Goal: Browse casually

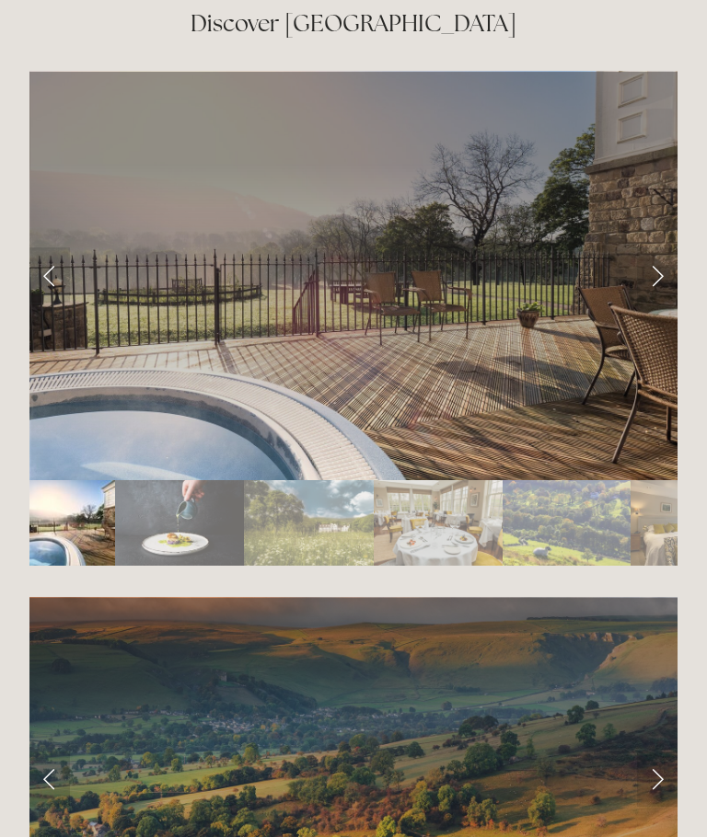
scroll to position [3133, 0]
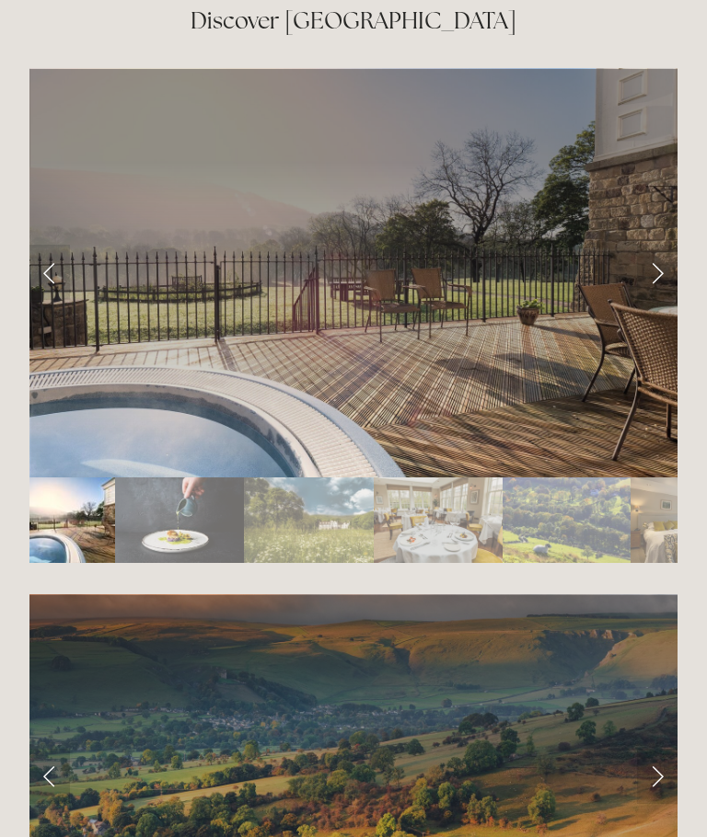
click at [642, 291] on link "Next Slide" at bounding box center [657, 273] width 40 height 55
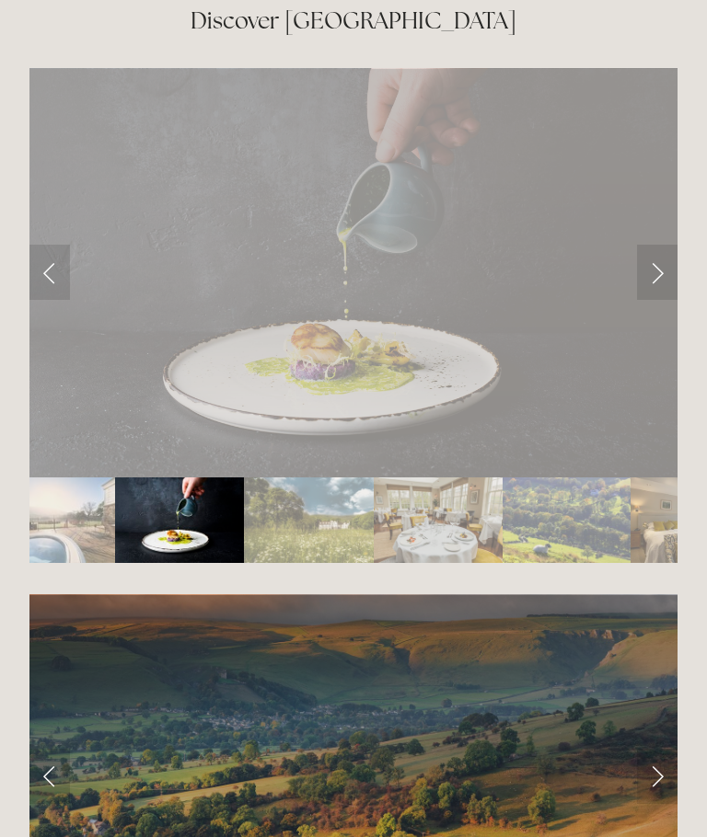
scroll to position [3134, 0]
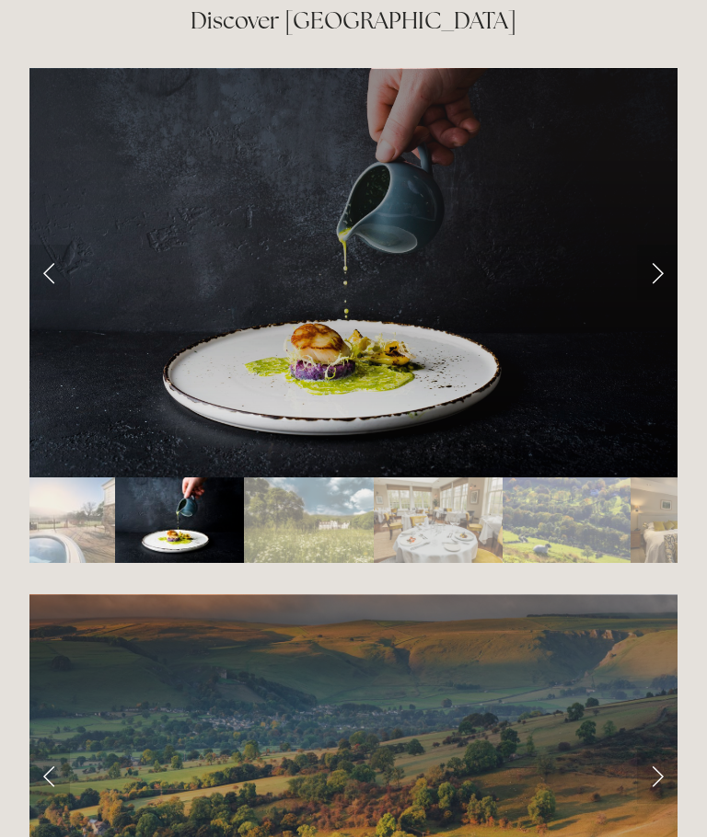
click at [668, 275] on link "Next Slide" at bounding box center [657, 272] width 40 height 55
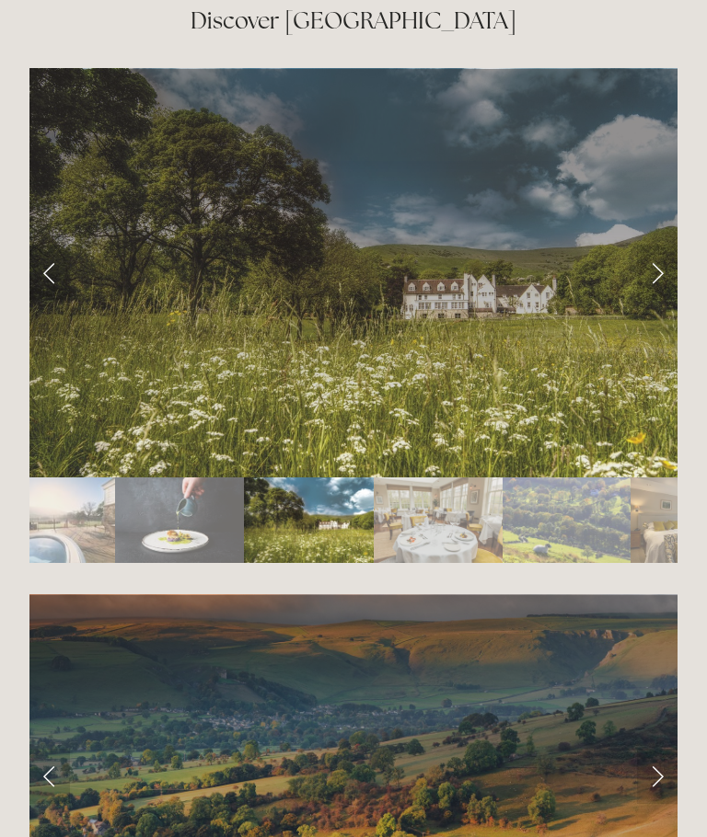
click at [666, 280] on link "Next Slide" at bounding box center [657, 272] width 40 height 55
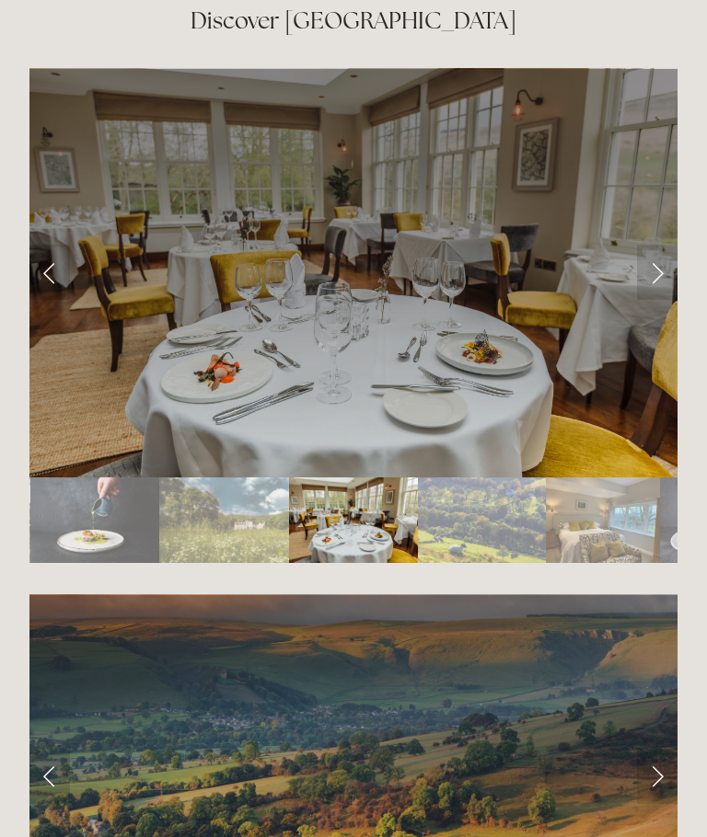
click at [662, 288] on link "Next Slide" at bounding box center [657, 272] width 40 height 55
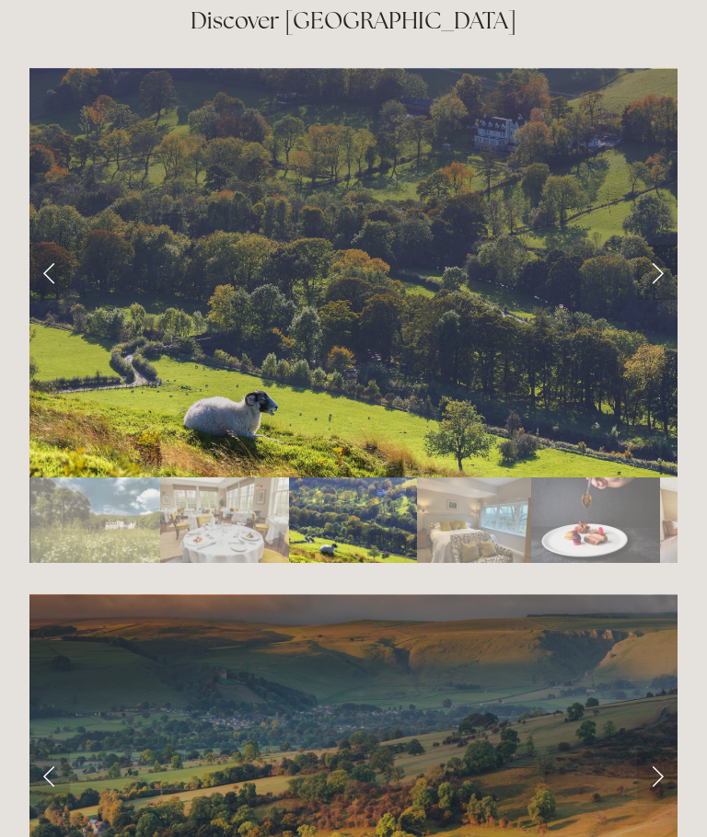
click at [652, 282] on link "Next Slide" at bounding box center [657, 272] width 40 height 55
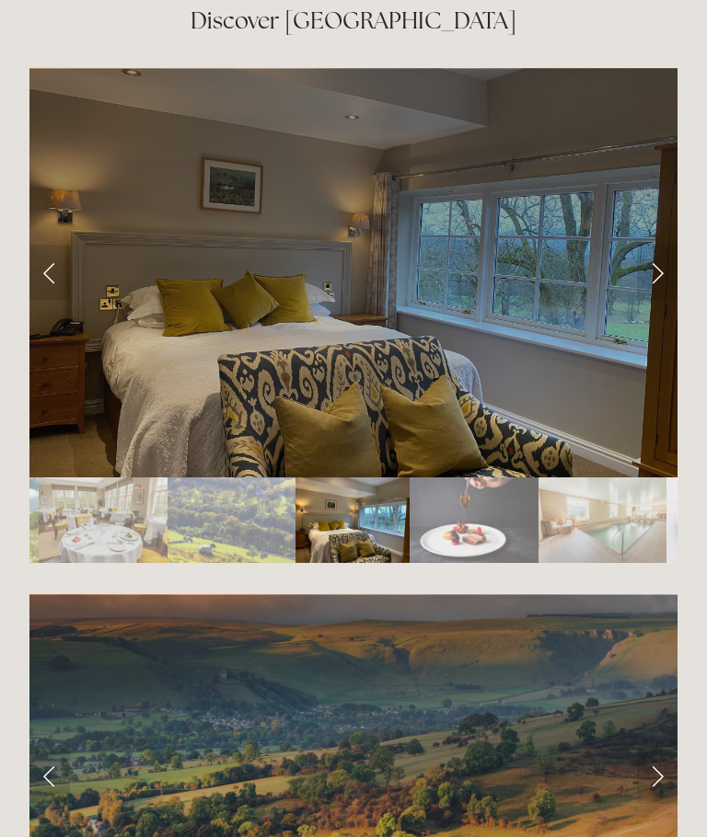
click at [656, 286] on link "Next Slide" at bounding box center [657, 272] width 40 height 55
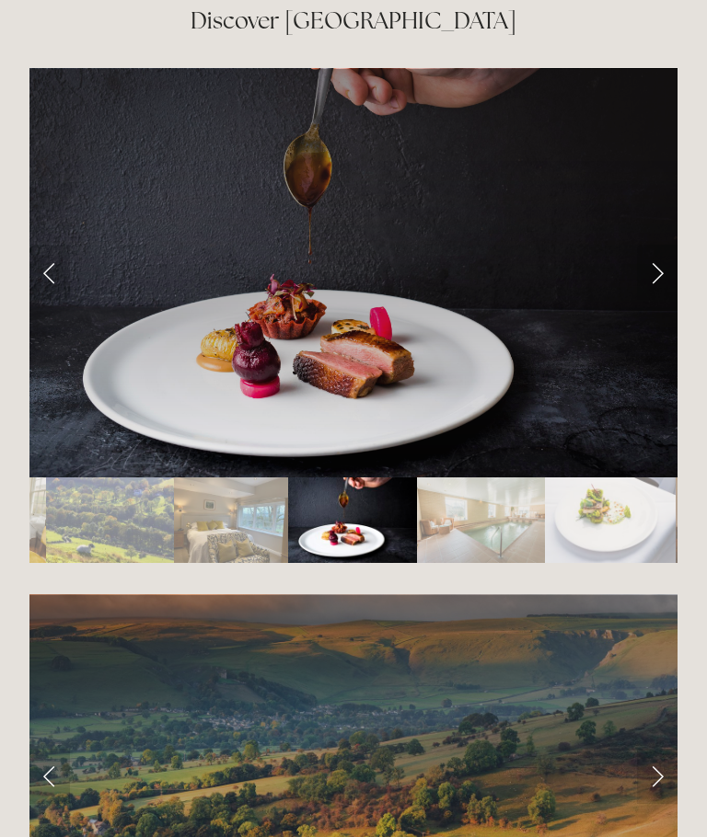
click at [649, 274] on link "Next Slide" at bounding box center [657, 272] width 40 height 55
click at [650, 282] on link "Next Slide" at bounding box center [657, 272] width 40 height 55
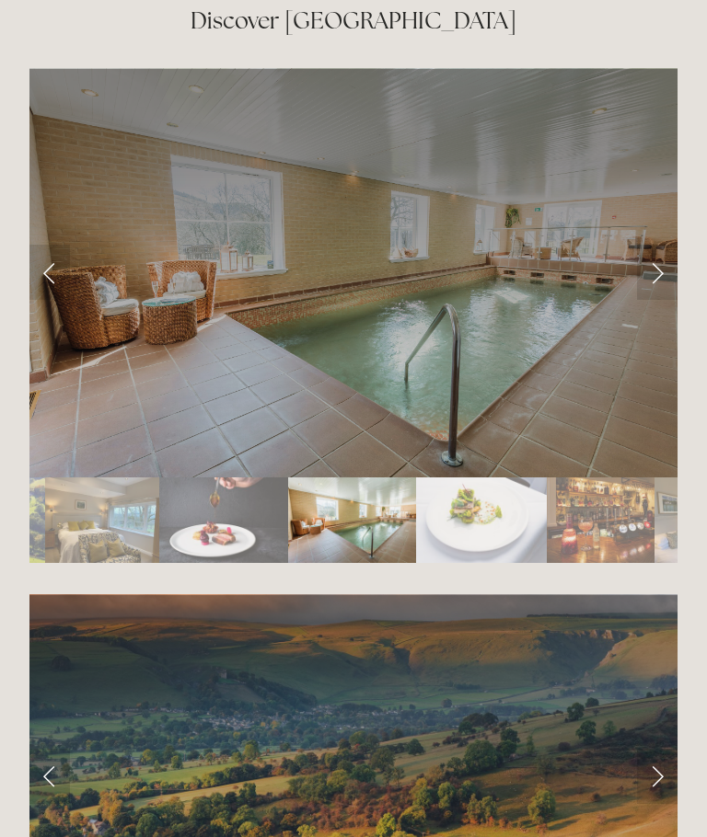
click at [660, 273] on link "Next Slide" at bounding box center [657, 272] width 40 height 55
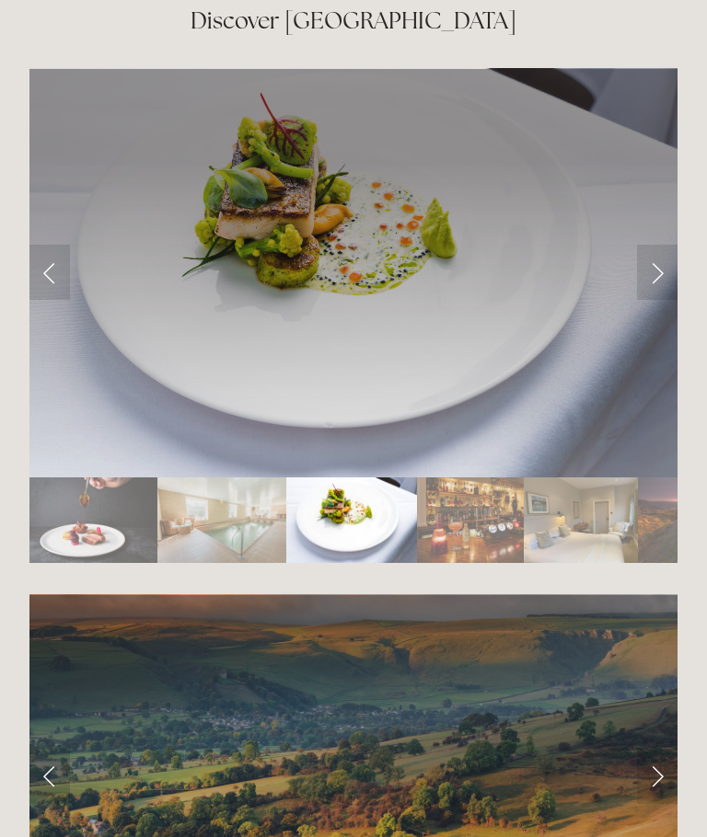
click at [656, 277] on link "Next Slide" at bounding box center [657, 272] width 40 height 55
click at [650, 271] on link "Next Slide" at bounding box center [657, 272] width 40 height 55
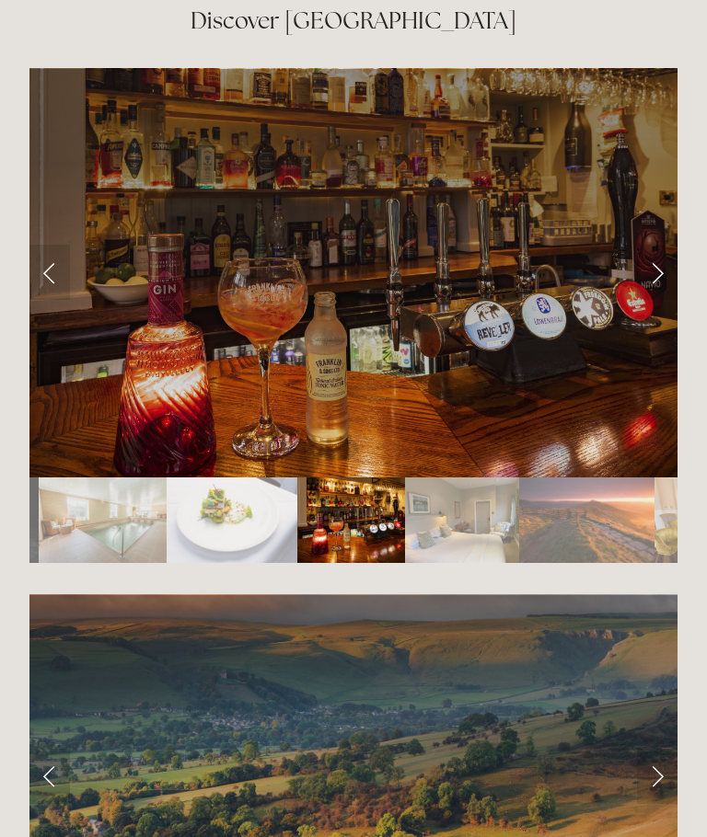
click at [666, 268] on link "Next Slide" at bounding box center [657, 272] width 40 height 55
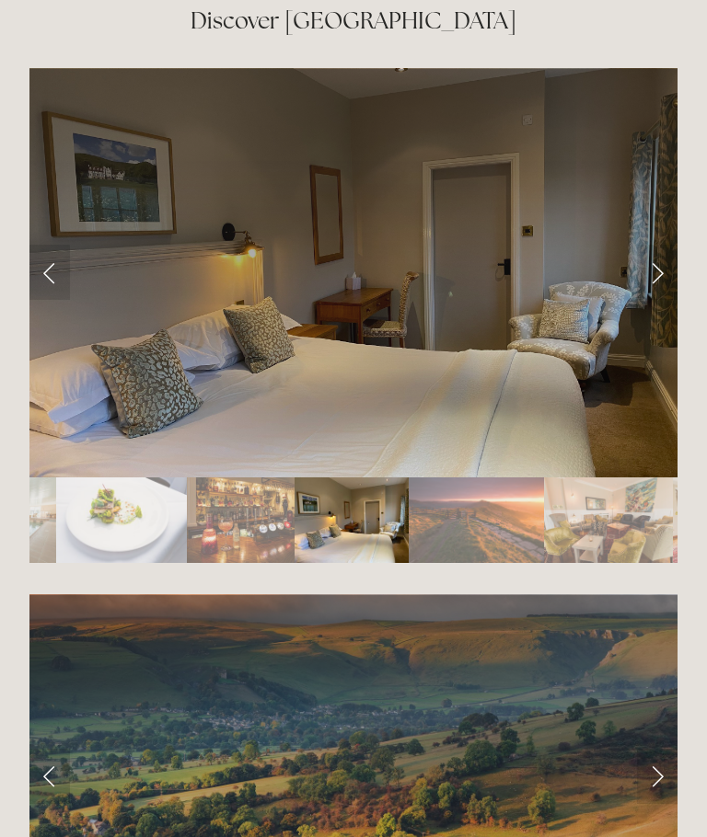
click at [673, 264] on link "Next Slide" at bounding box center [657, 272] width 40 height 55
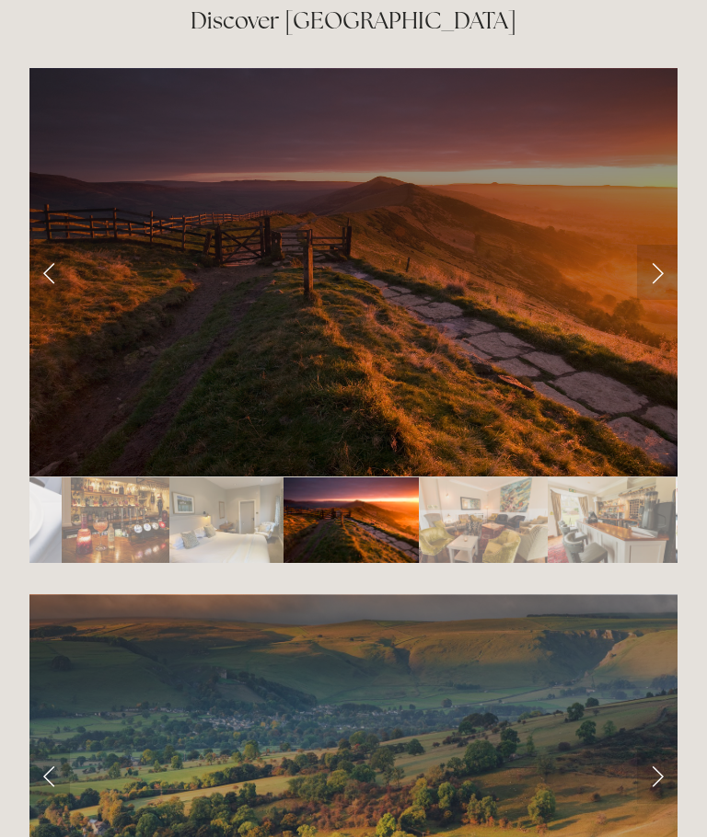
click at [674, 264] on link "Next Slide" at bounding box center [657, 272] width 40 height 55
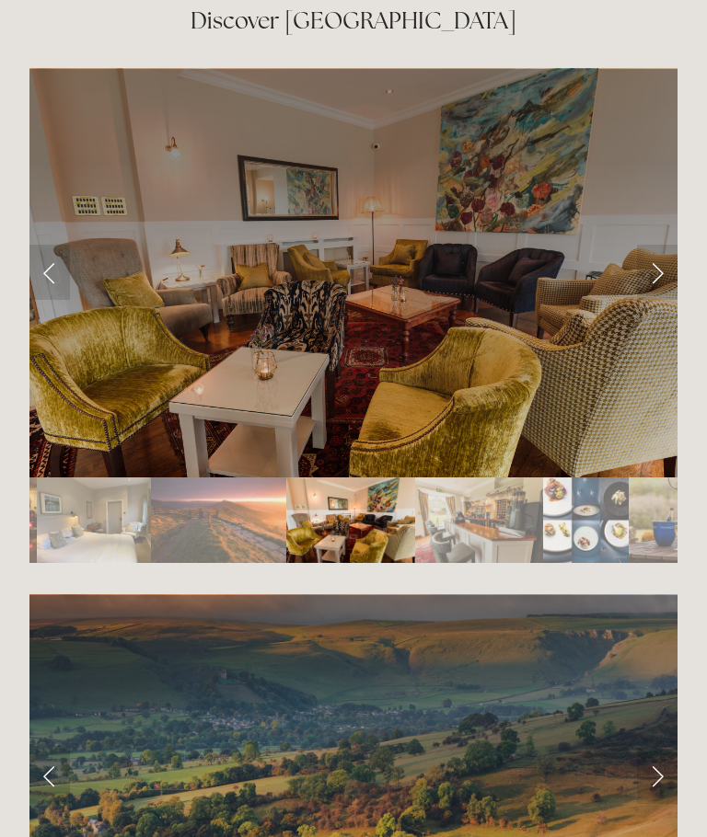
click at [661, 276] on link "Next Slide" at bounding box center [657, 272] width 40 height 55
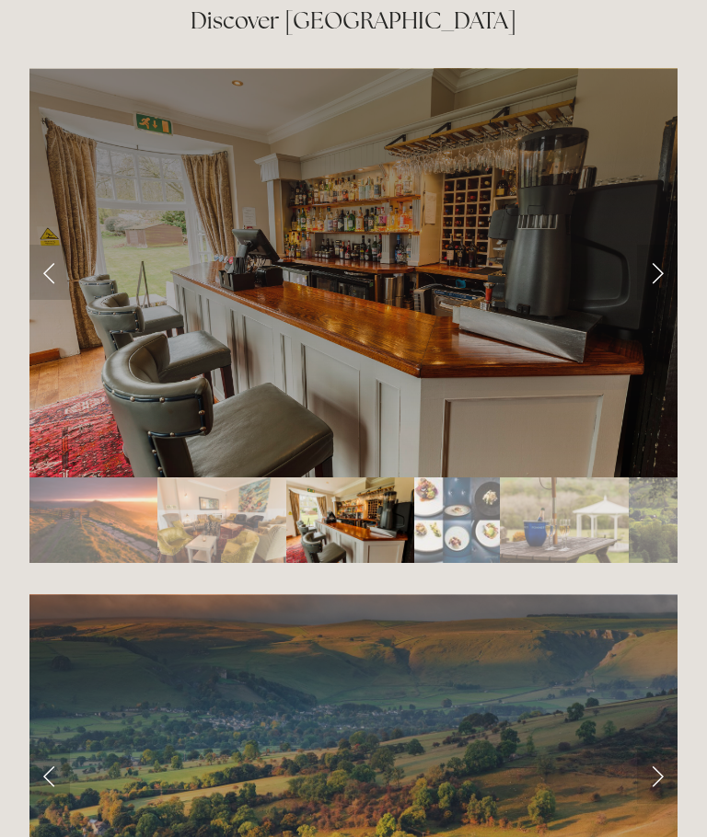
click at [661, 272] on link "Next Slide" at bounding box center [657, 272] width 40 height 55
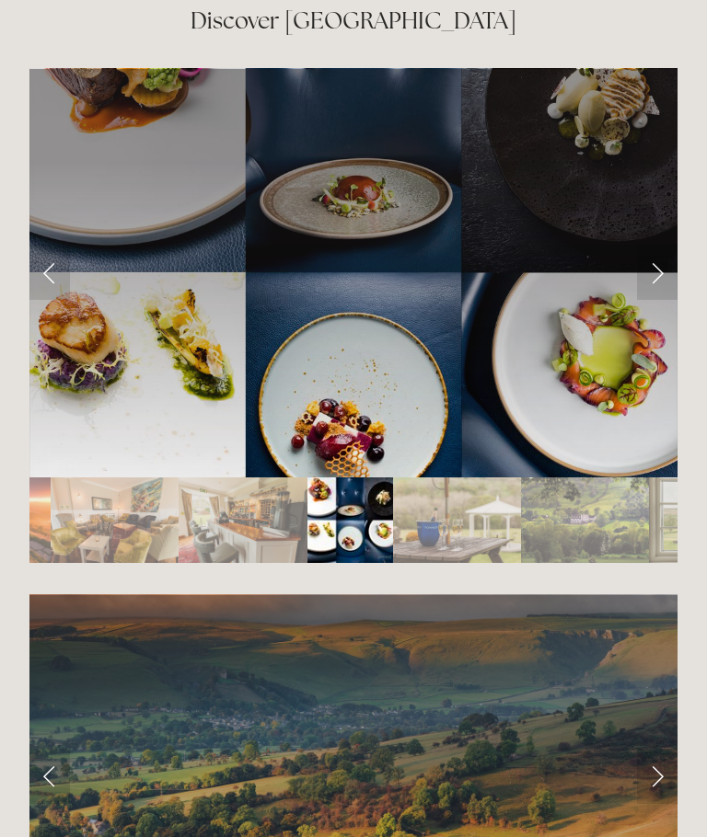
click at [668, 270] on link "Next Slide" at bounding box center [657, 272] width 40 height 55
click at [653, 283] on link "Next Slide" at bounding box center [657, 272] width 40 height 55
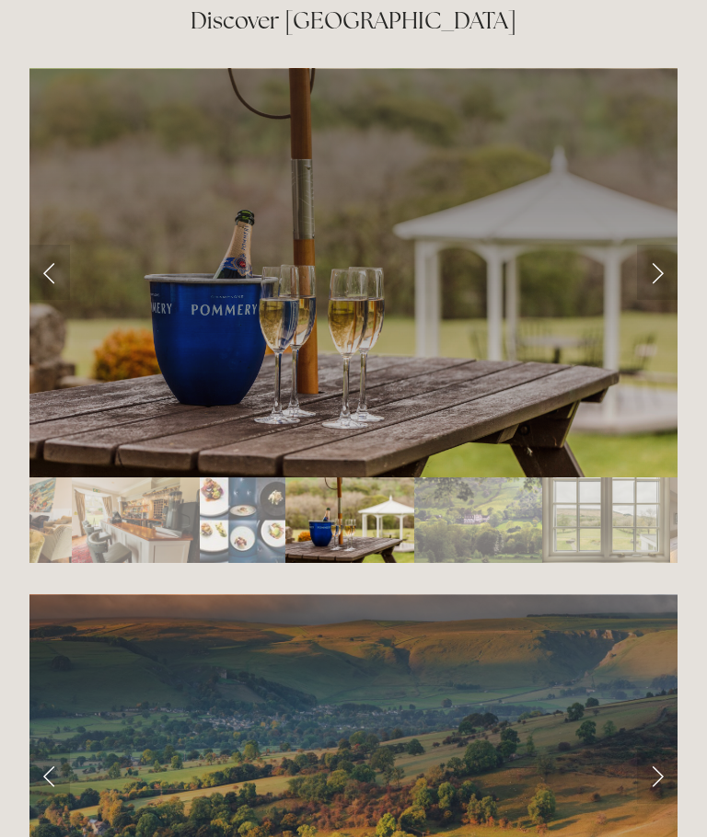
click at [662, 282] on link "Next Slide" at bounding box center [657, 272] width 40 height 55
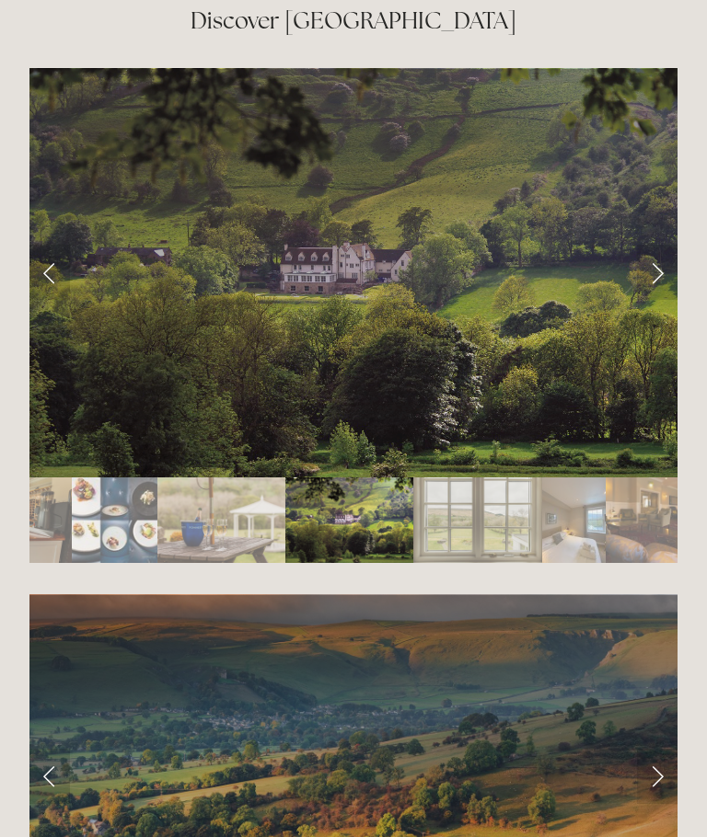
click at [668, 278] on link "Next Slide" at bounding box center [657, 272] width 40 height 55
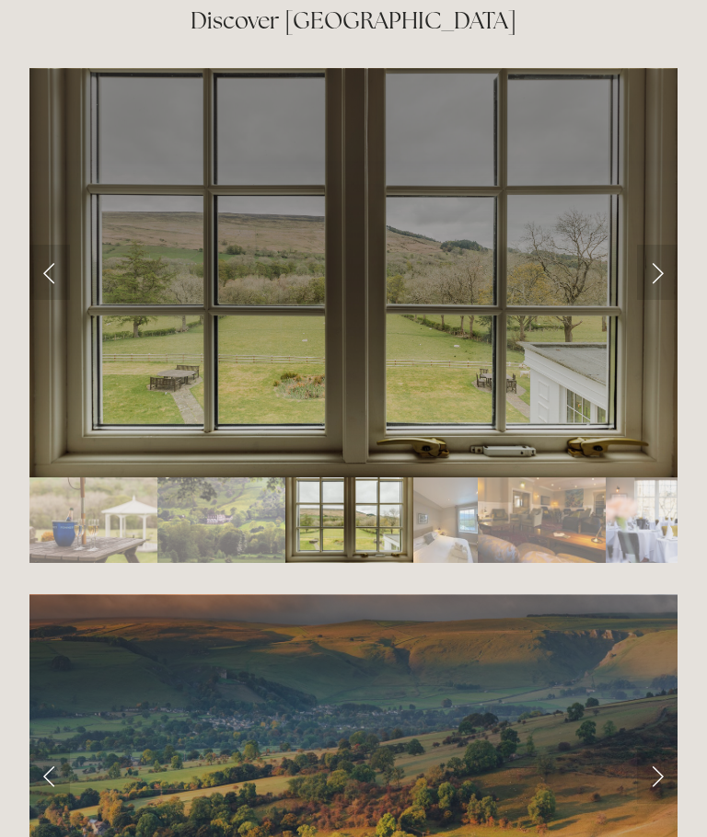
click at [674, 271] on link "Next Slide" at bounding box center [657, 272] width 40 height 55
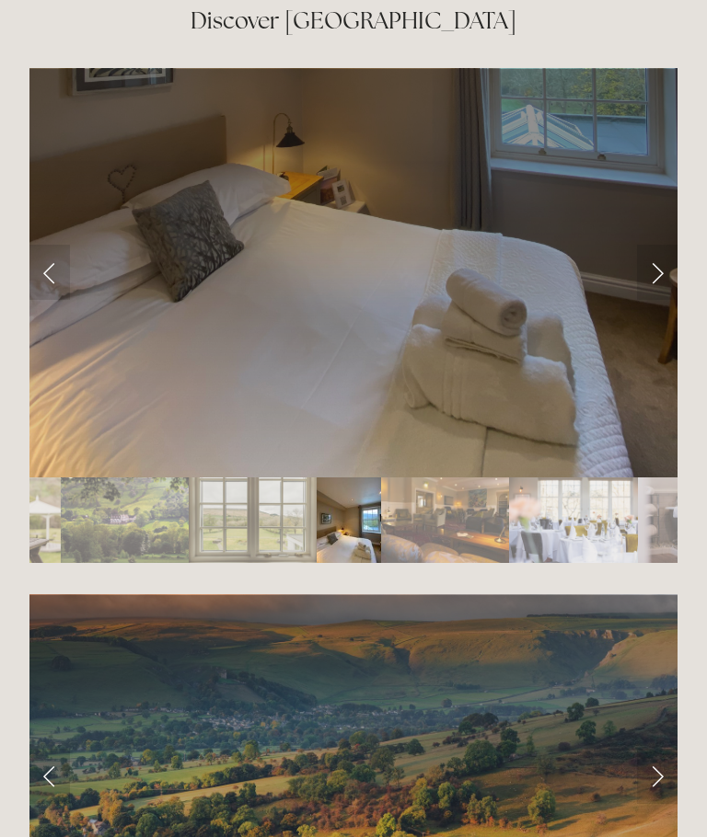
click at [674, 277] on link "Next Slide" at bounding box center [657, 272] width 40 height 55
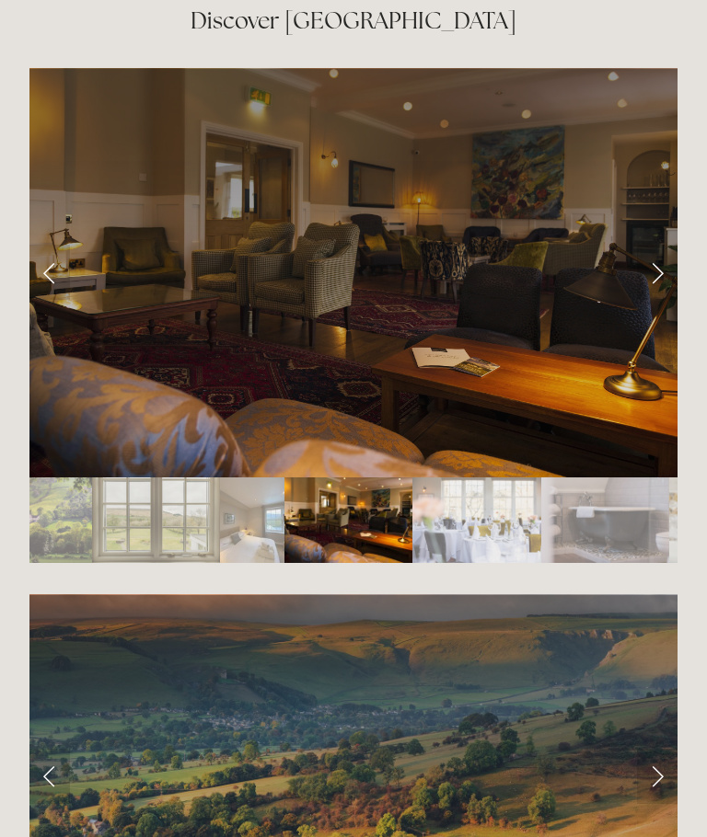
click at [673, 266] on link "Next Slide" at bounding box center [657, 272] width 40 height 55
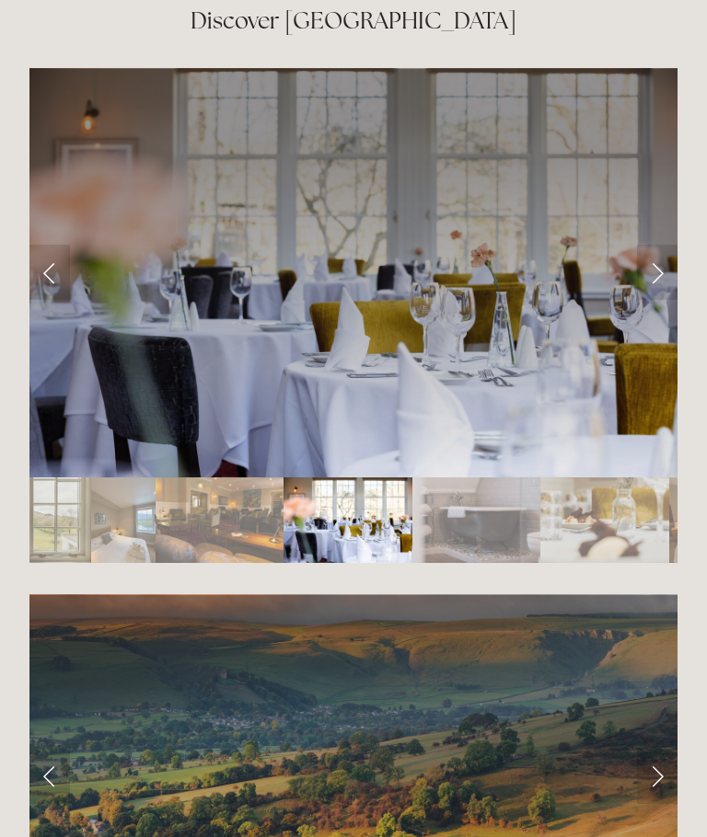
click at [670, 279] on link "Next Slide" at bounding box center [657, 272] width 40 height 55
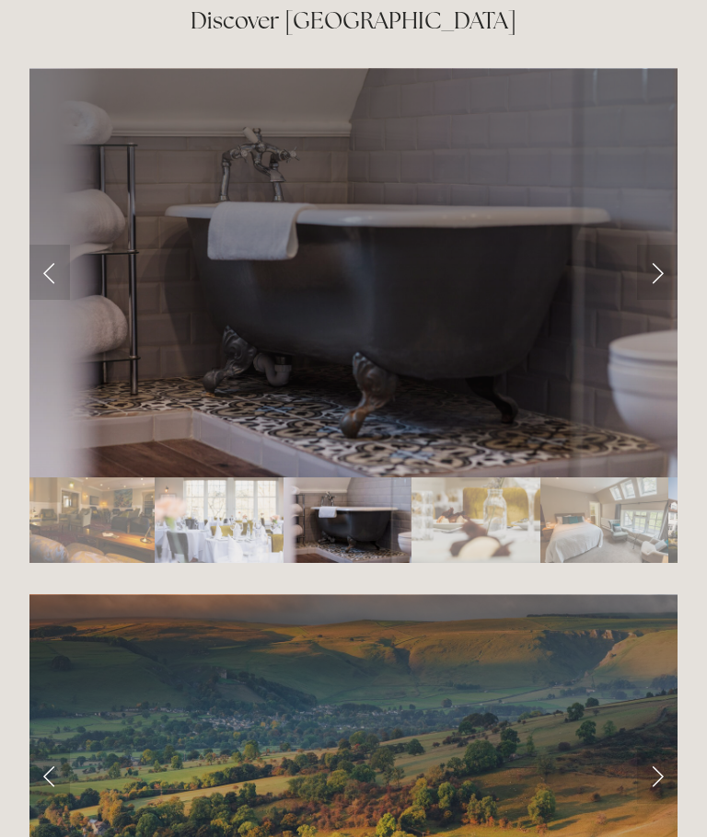
click at [676, 272] on link "Next Slide" at bounding box center [657, 272] width 40 height 55
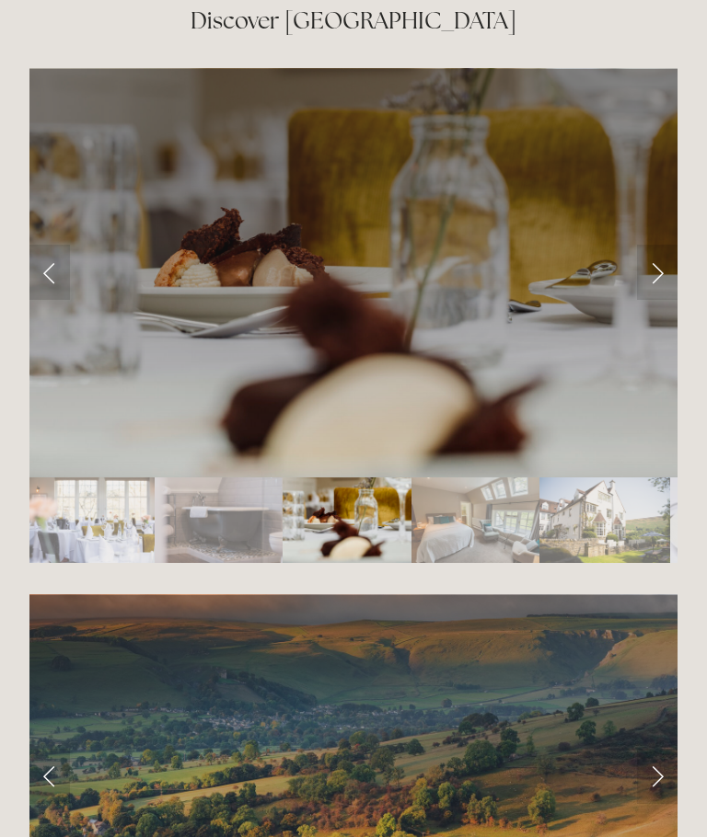
click at [664, 281] on link "Next Slide" at bounding box center [657, 272] width 40 height 55
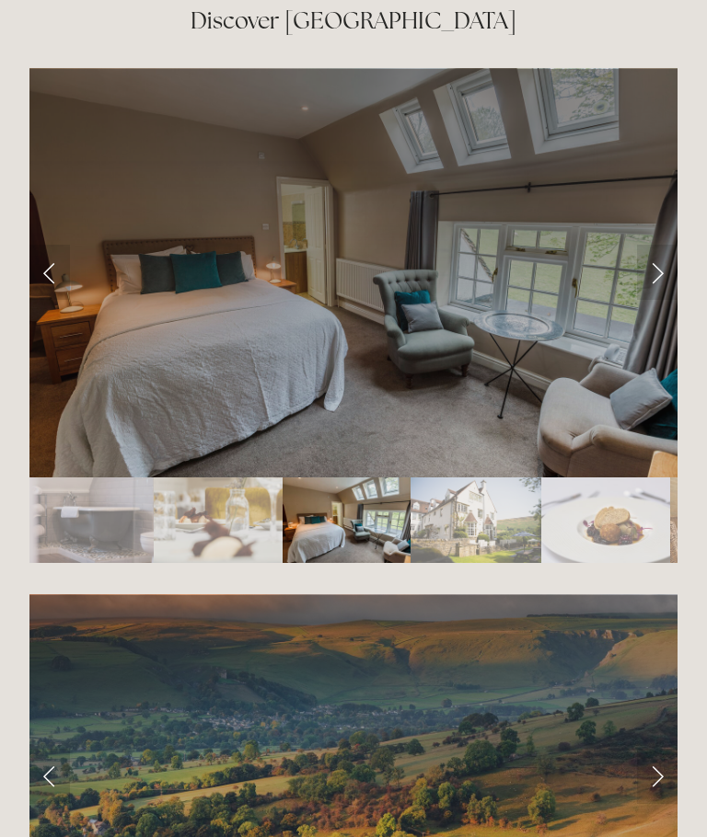
click at [665, 278] on link "Next Slide" at bounding box center [657, 272] width 40 height 55
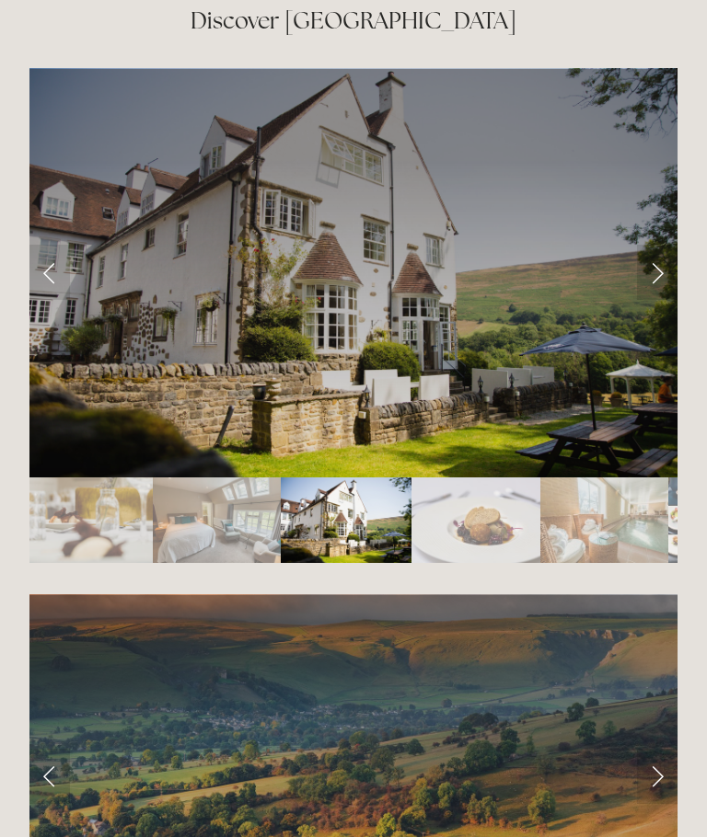
click at [655, 284] on link "Next Slide" at bounding box center [657, 272] width 40 height 55
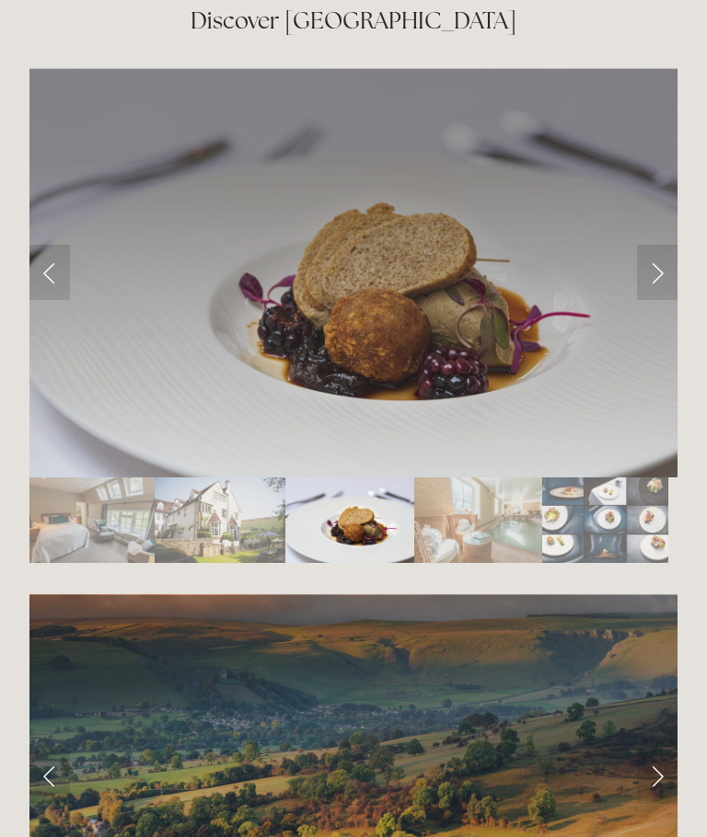
click at [659, 283] on link "Next Slide" at bounding box center [657, 272] width 40 height 55
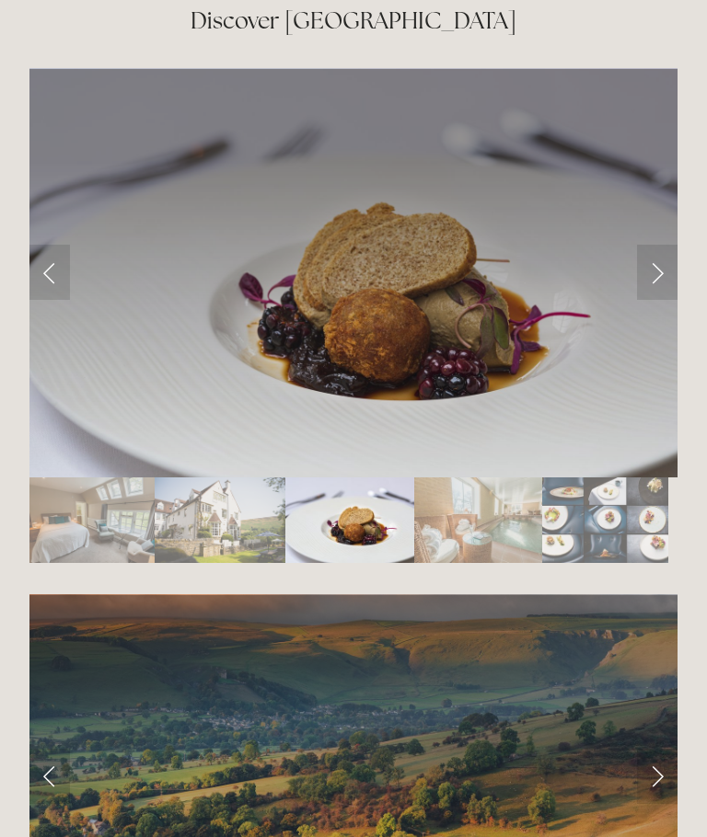
click at [659, 284] on link "Next Slide" at bounding box center [657, 272] width 40 height 55
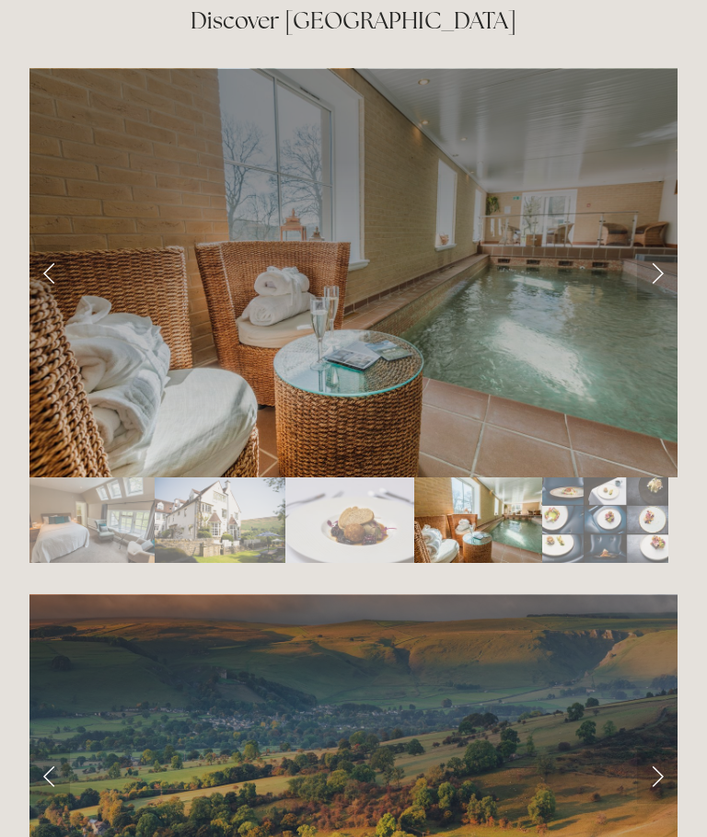
click at [661, 285] on link "Next Slide" at bounding box center [657, 272] width 40 height 55
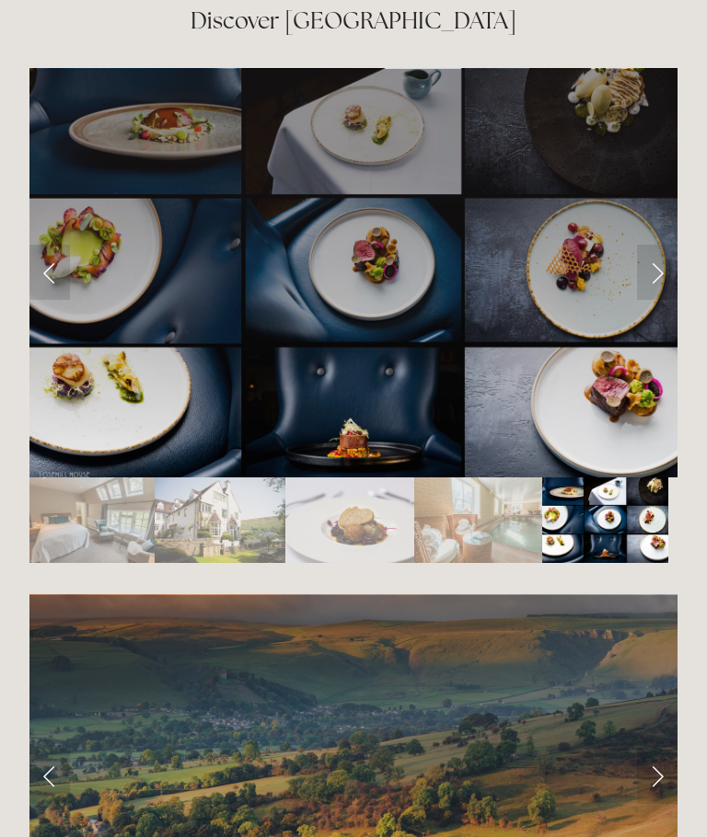
click at [659, 283] on link "Next Slide" at bounding box center [657, 272] width 40 height 55
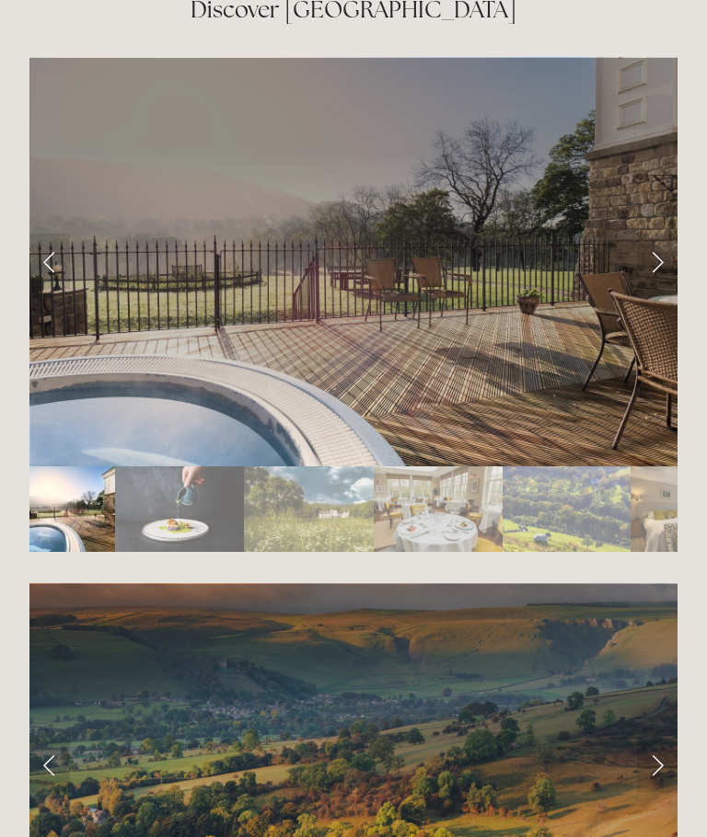
scroll to position [3128, 0]
